Goal: Navigation & Orientation: Find specific page/section

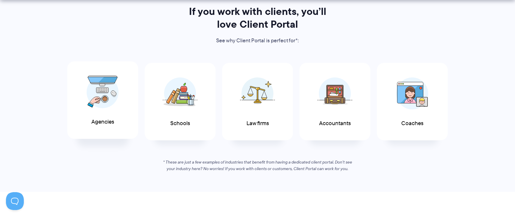
click at [96, 85] on img at bounding box center [103, 92] width 32 height 33
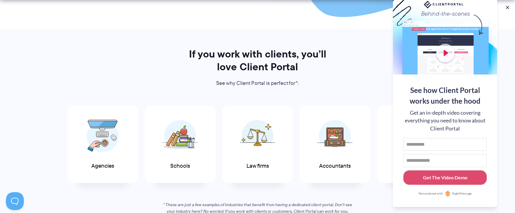
scroll to position [178, 0]
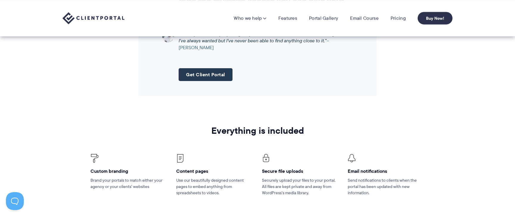
scroll to position [726, 0]
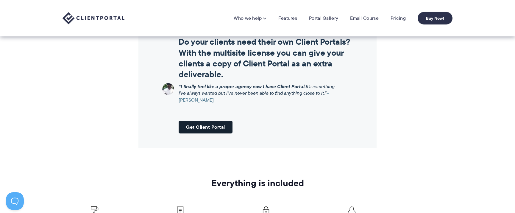
click at [225, 128] on link "Get Client Portal" at bounding box center [206, 127] width 54 height 13
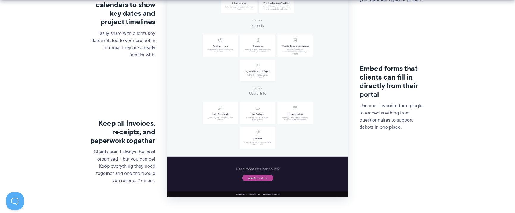
scroll to position [430, 0]
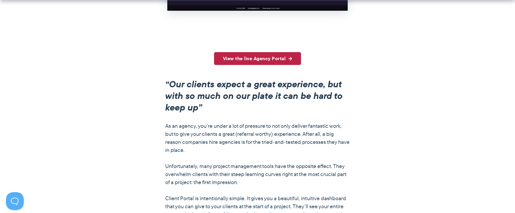
click at [274, 57] on link "View the live Agency Portal" at bounding box center [257, 58] width 87 height 13
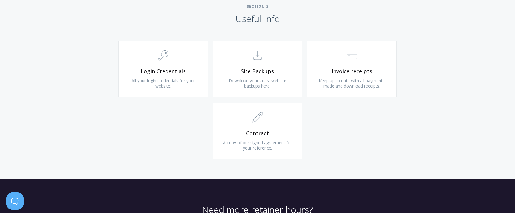
scroll to position [565, 0]
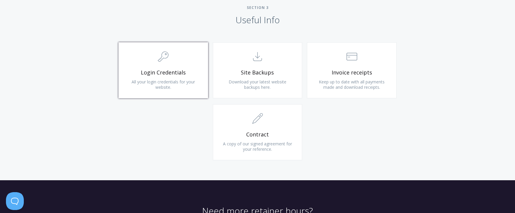
click at [161, 59] on icon ".cls-1{fill:none;stroke:#000;stroke-miterlimit:10;stroke-width:2px;} 1. General" at bounding box center [163, 56] width 11 height 11
